Goal: Use online tool/utility: Utilize a website feature to perform a specific function

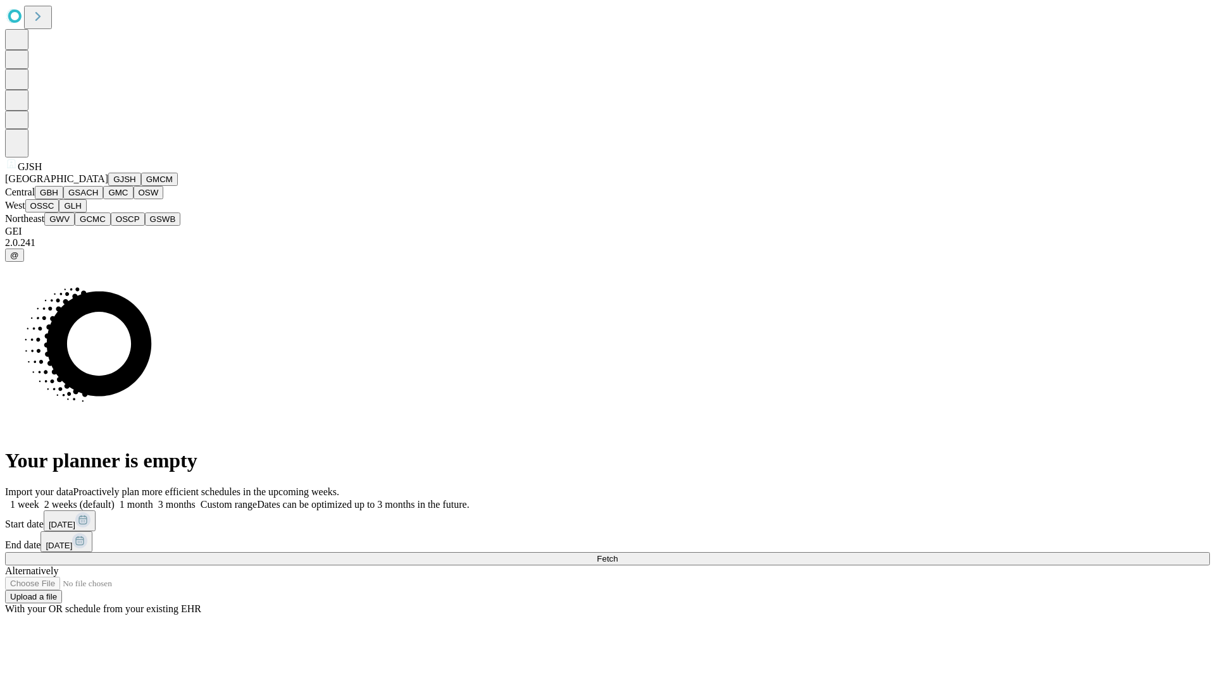
click at [108, 186] on button "GJSH" at bounding box center [124, 179] width 33 height 13
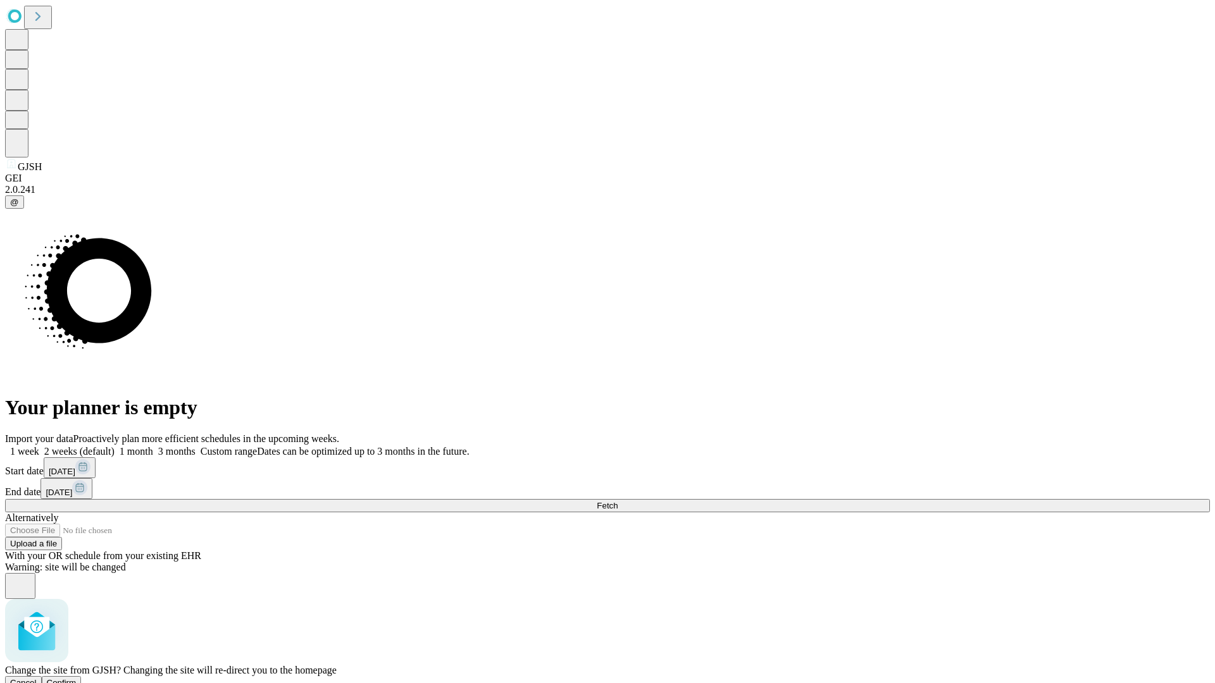
click at [77, 678] on span "Confirm" at bounding box center [62, 682] width 30 height 9
click at [115, 446] on label "2 weeks (default)" at bounding box center [76, 451] width 75 height 11
click at [617, 501] on span "Fetch" at bounding box center [607, 505] width 21 height 9
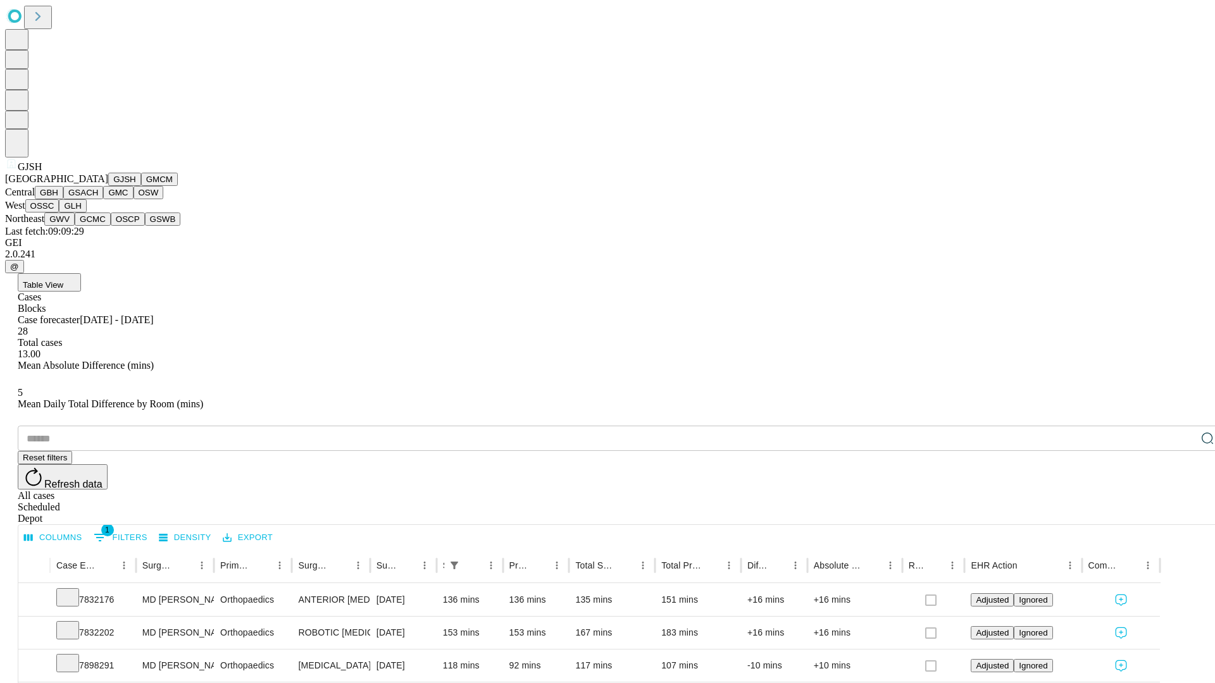
click at [141, 186] on button "GMCM" at bounding box center [159, 179] width 37 height 13
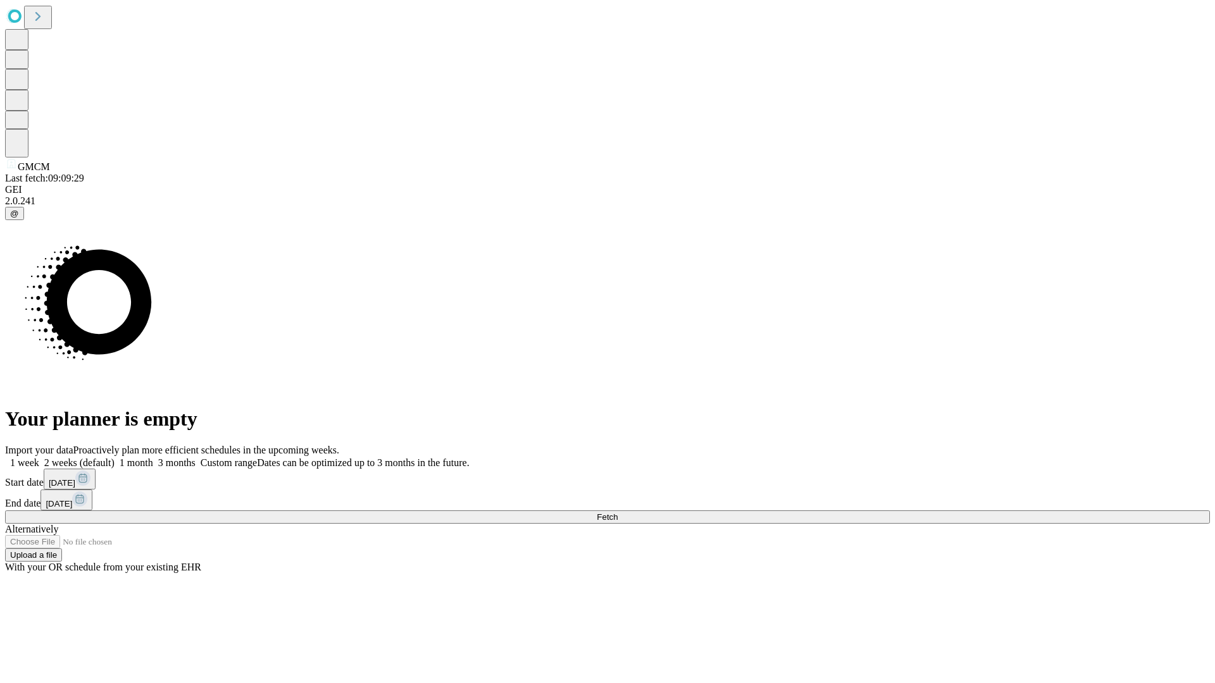
click at [115, 457] on label "2 weeks (default)" at bounding box center [76, 462] width 75 height 11
click at [617, 512] on span "Fetch" at bounding box center [607, 516] width 21 height 9
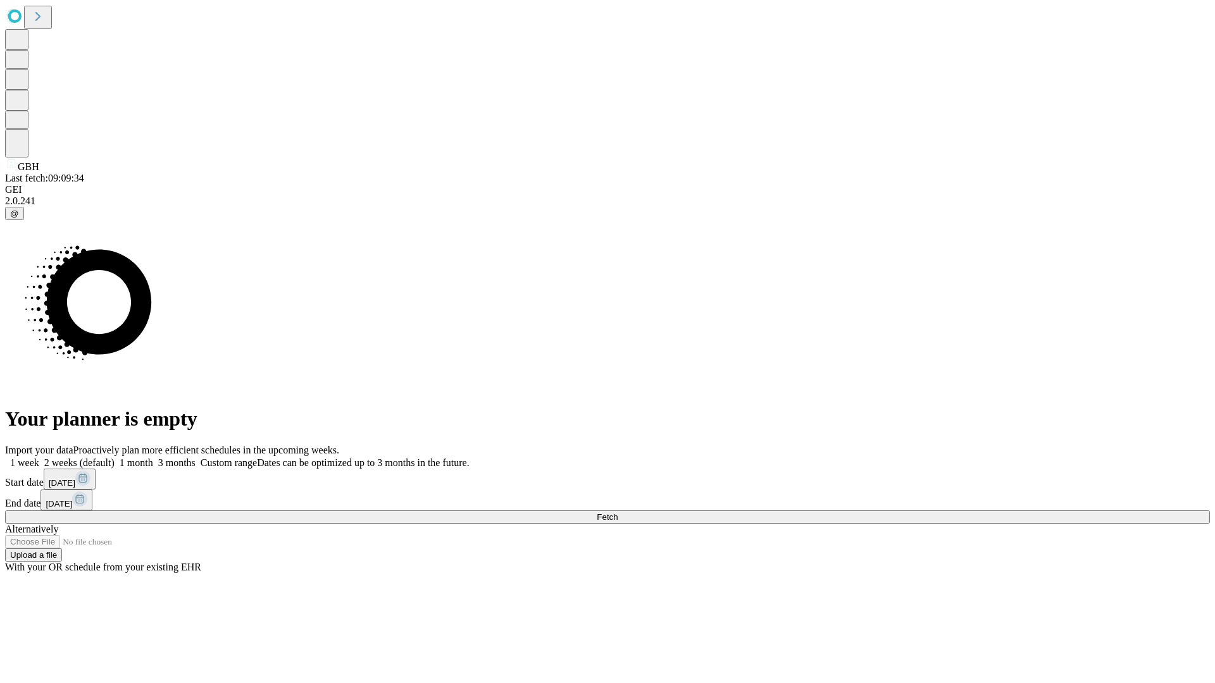
click at [115, 457] on label "2 weeks (default)" at bounding box center [76, 462] width 75 height 11
click at [617, 512] on span "Fetch" at bounding box center [607, 516] width 21 height 9
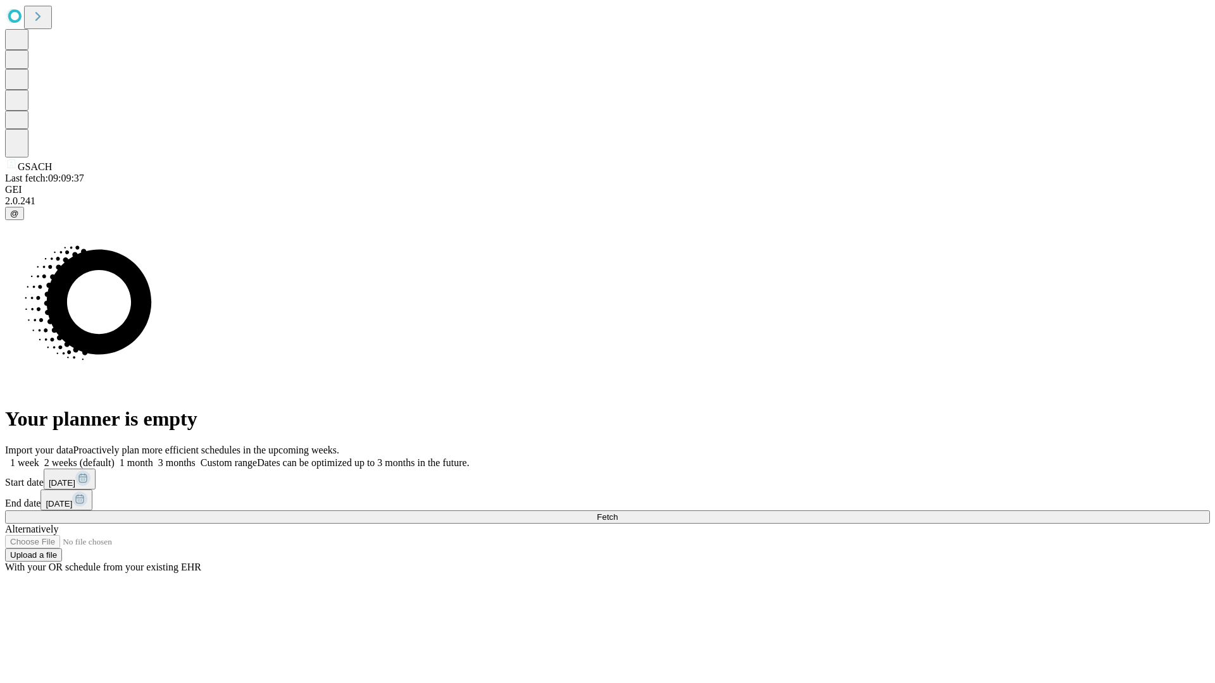
click at [115, 457] on label "2 weeks (default)" at bounding box center [76, 462] width 75 height 11
click at [617, 512] on span "Fetch" at bounding box center [607, 516] width 21 height 9
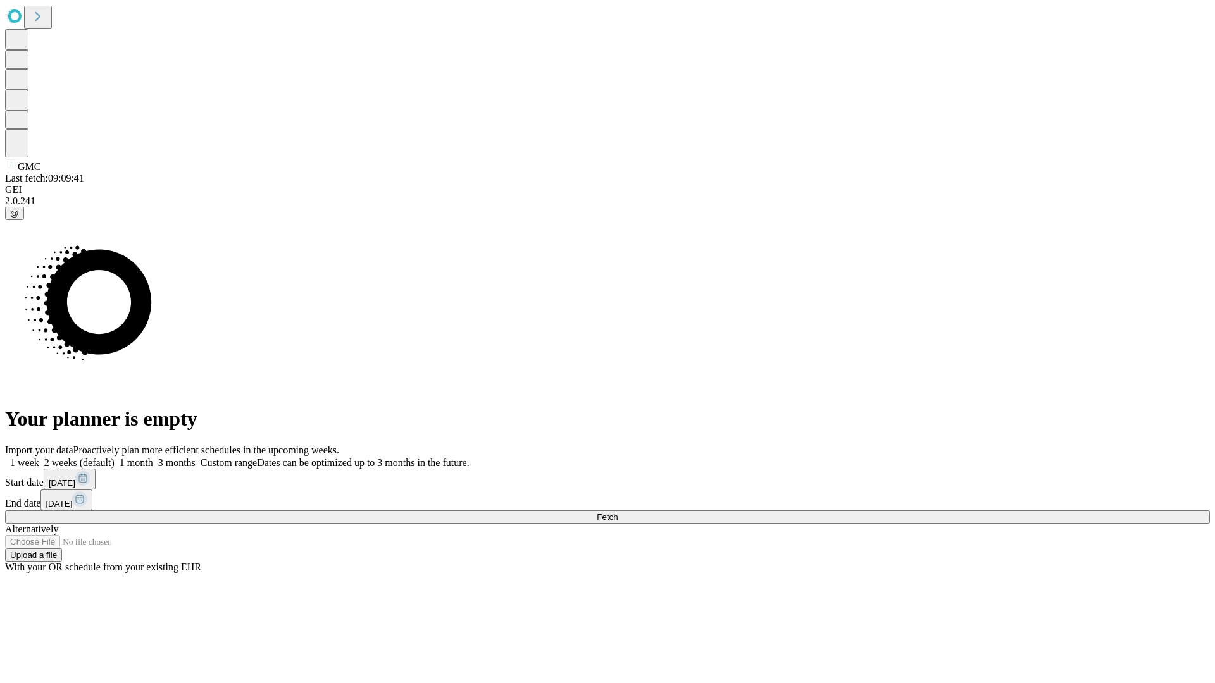
click at [617, 512] on span "Fetch" at bounding box center [607, 516] width 21 height 9
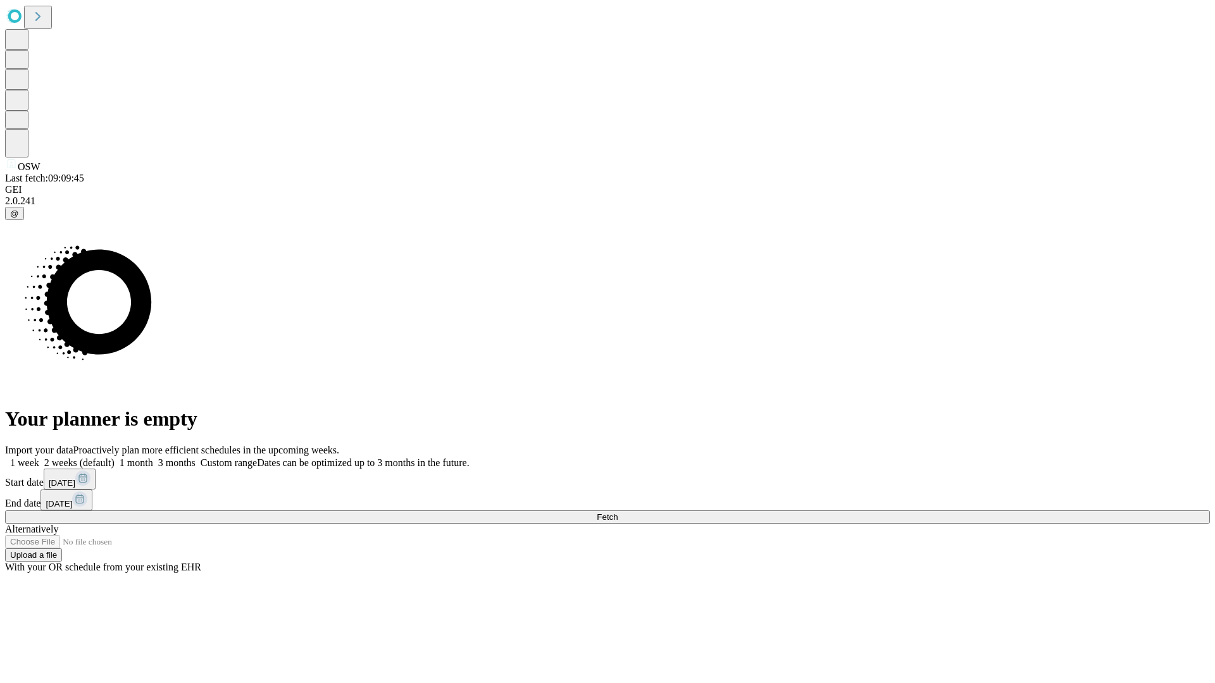
click at [115, 457] on label "2 weeks (default)" at bounding box center [76, 462] width 75 height 11
click at [617, 512] on span "Fetch" at bounding box center [607, 516] width 21 height 9
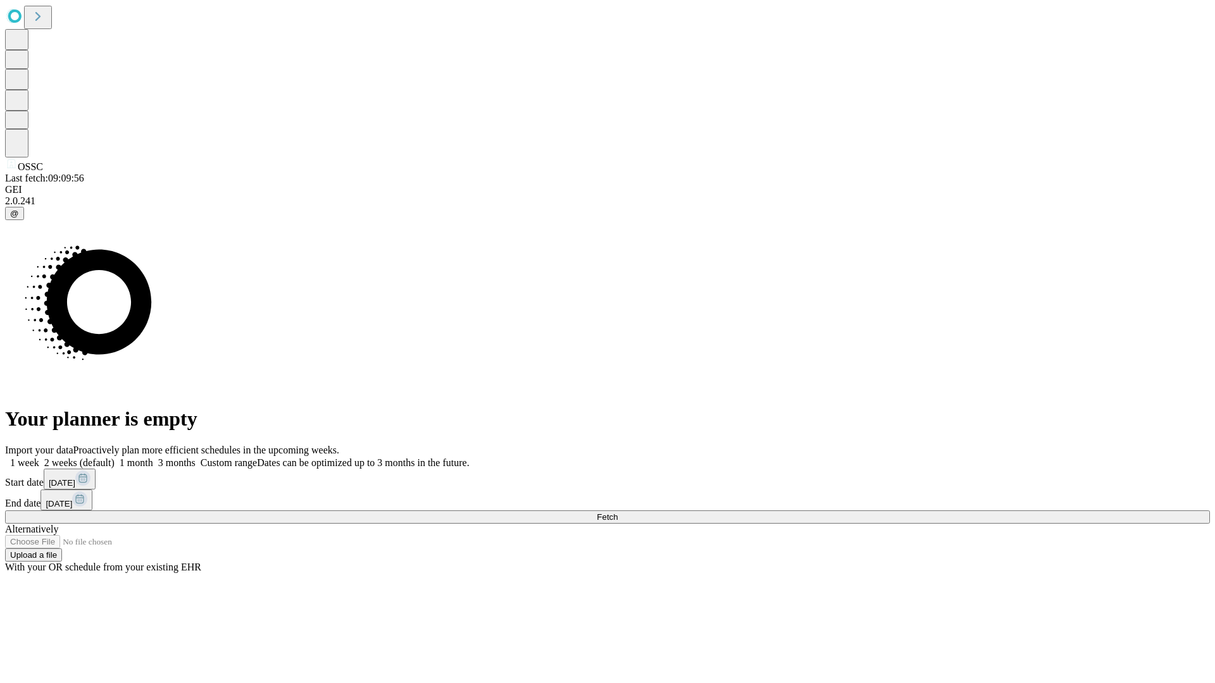
click at [115, 457] on label "2 weeks (default)" at bounding box center [76, 462] width 75 height 11
click at [617, 512] on span "Fetch" at bounding box center [607, 516] width 21 height 9
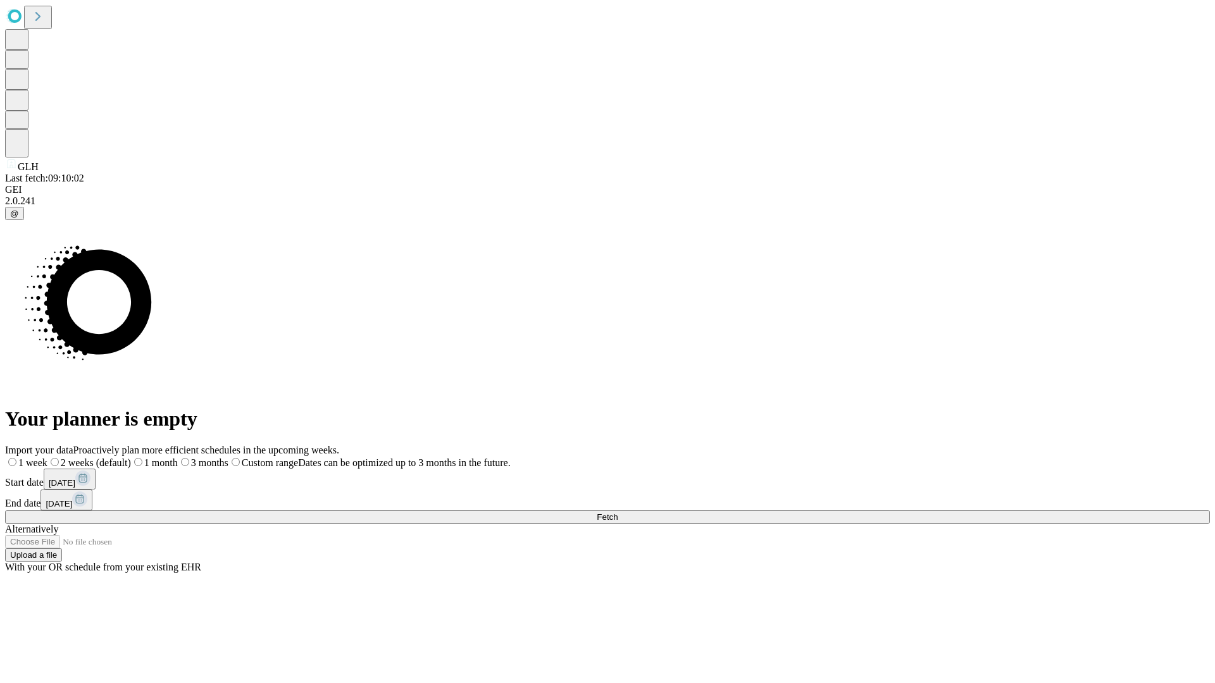
click at [131, 457] on label "2 weeks (default)" at bounding box center [89, 462] width 84 height 11
click at [617, 512] on span "Fetch" at bounding box center [607, 516] width 21 height 9
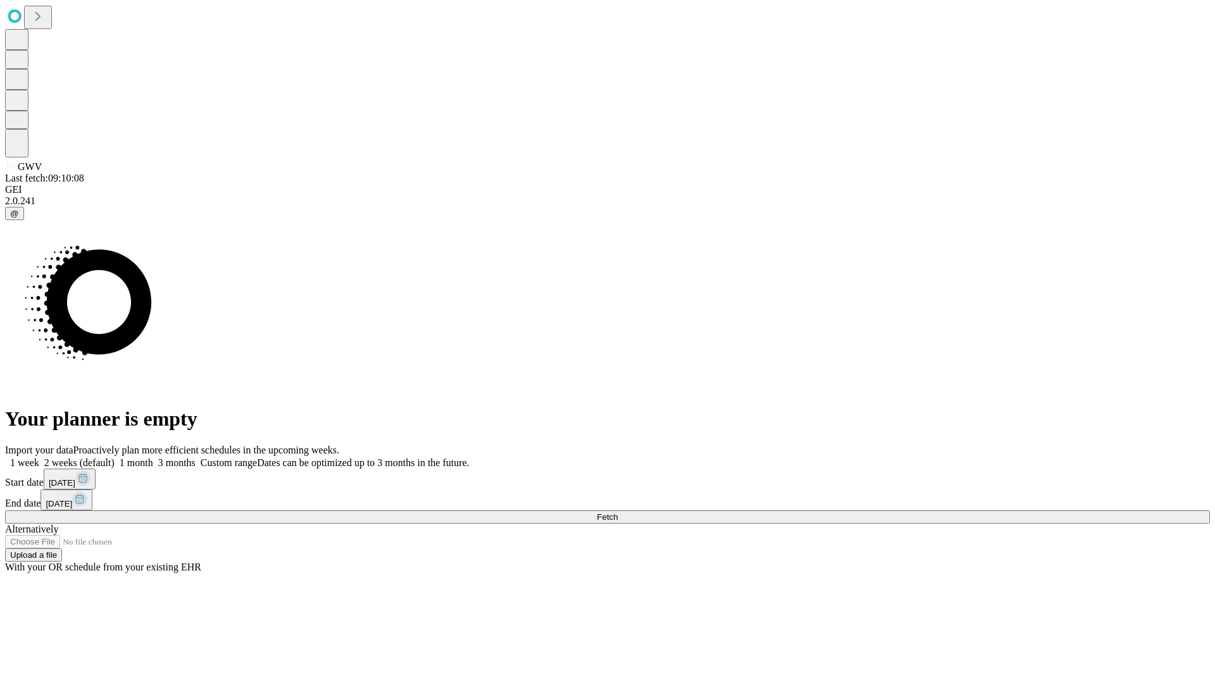
click at [115, 457] on label "2 weeks (default)" at bounding box center [76, 462] width 75 height 11
click at [617, 512] on span "Fetch" at bounding box center [607, 516] width 21 height 9
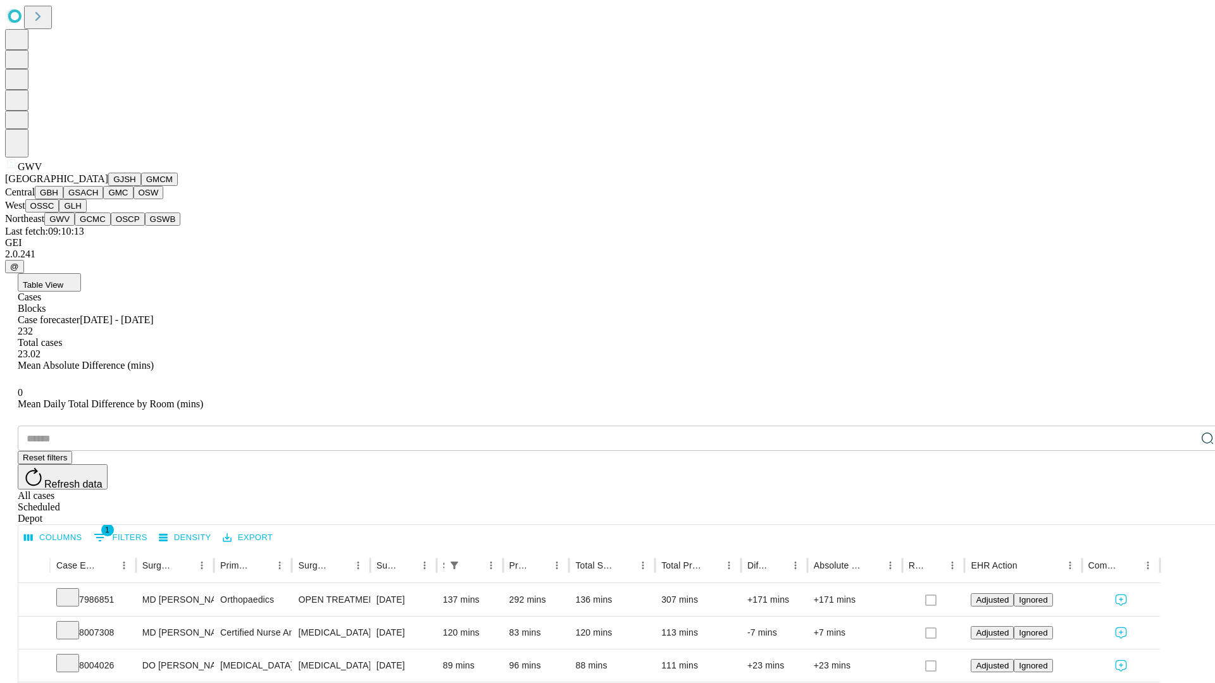
click at [98, 226] on button "GCMC" at bounding box center [93, 219] width 36 height 13
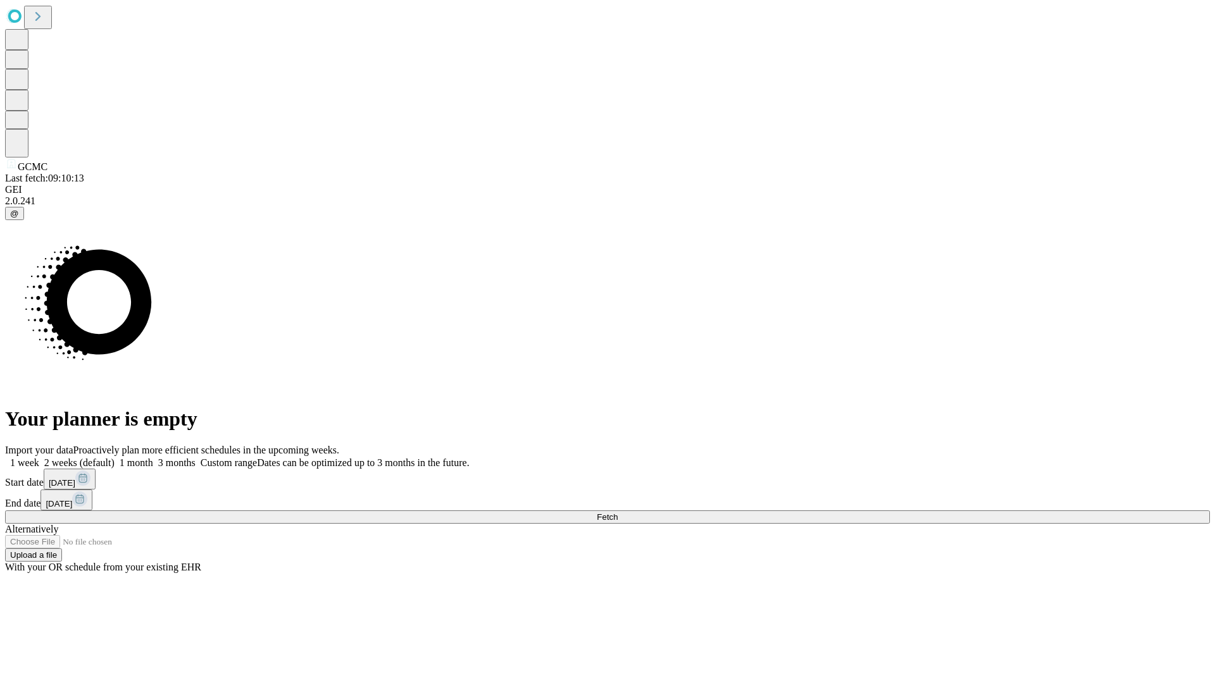
click at [115, 457] on label "2 weeks (default)" at bounding box center [76, 462] width 75 height 11
click at [617, 512] on span "Fetch" at bounding box center [607, 516] width 21 height 9
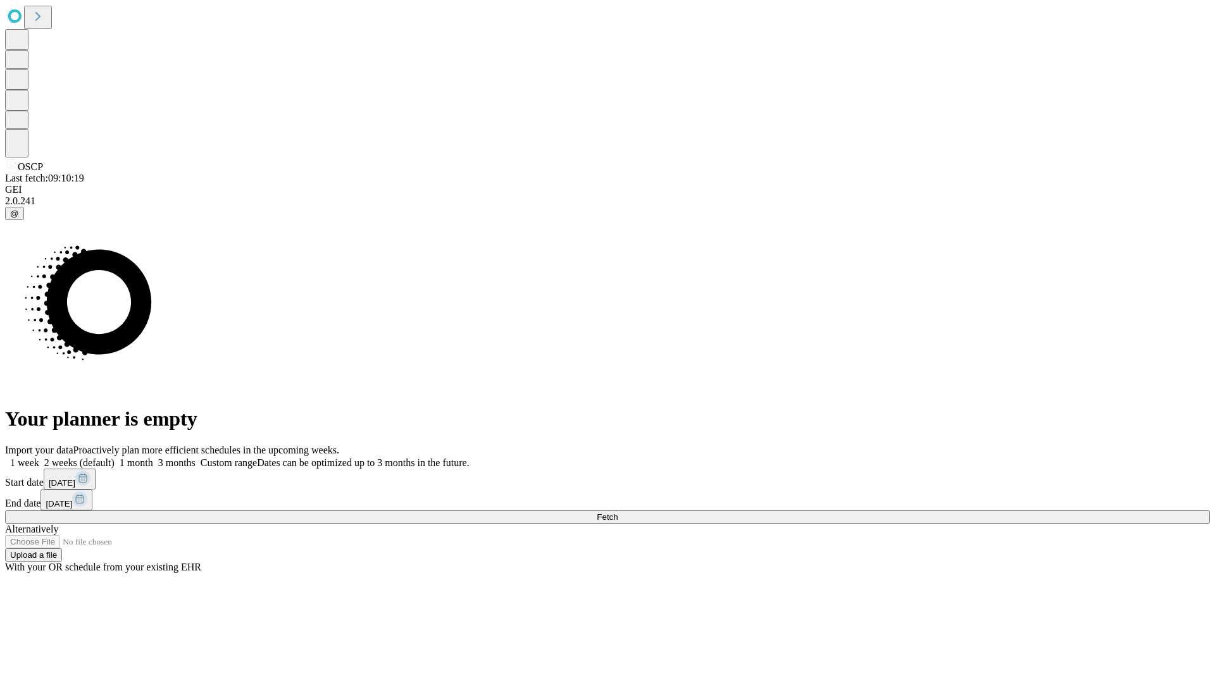
click at [617, 512] on span "Fetch" at bounding box center [607, 516] width 21 height 9
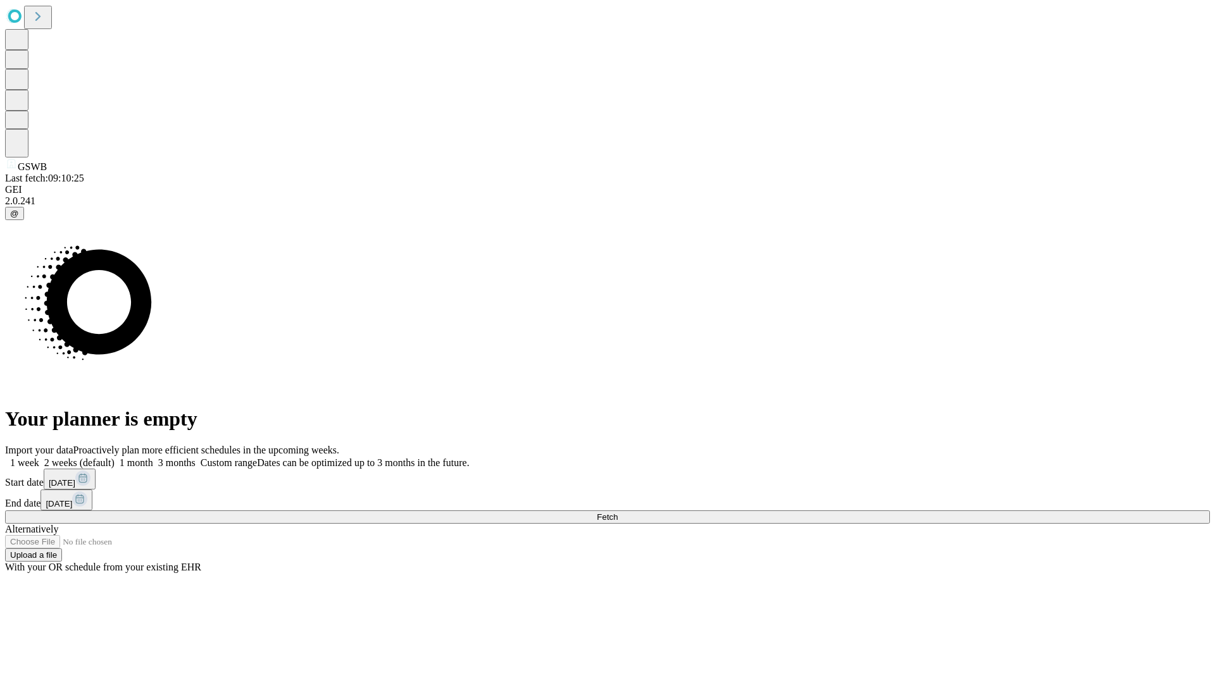
click at [115, 457] on label "2 weeks (default)" at bounding box center [76, 462] width 75 height 11
click at [617, 512] on span "Fetch" at bounding box center [607, 516] width 21 height 9
